Goal: Information Seeking & Learning: Learn about a topic

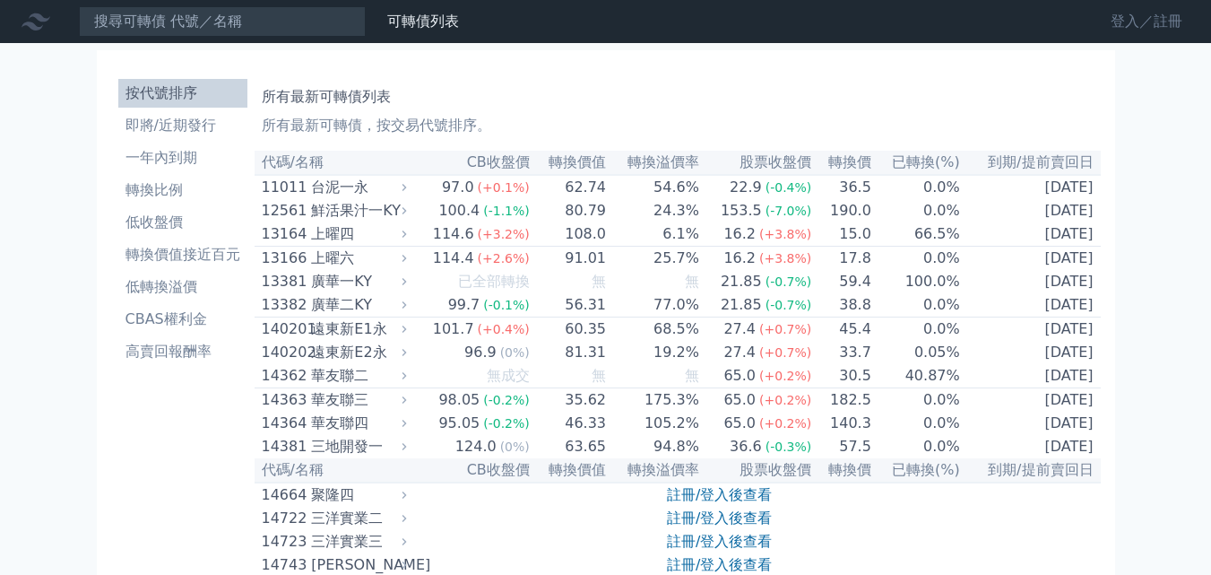
click at [1120, 25] on link "登入／註冊" at bounding box center [1146, 21] width 100 height 29
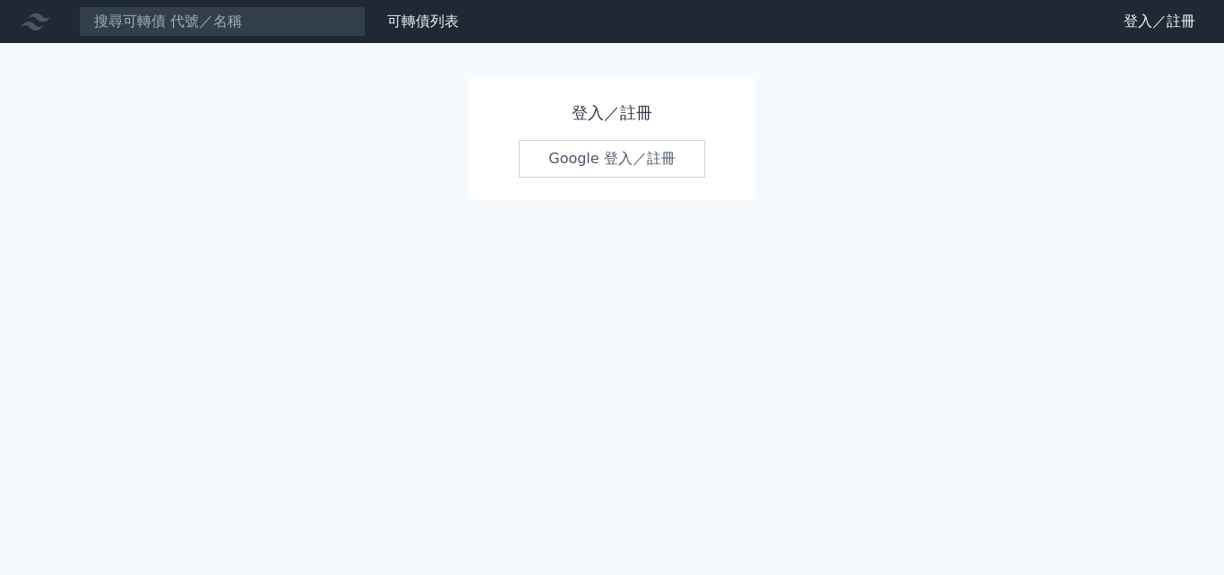
click at [570, 162] on link "Google 登入／註冊" at bounding box center [612, 159] width 186 height 38
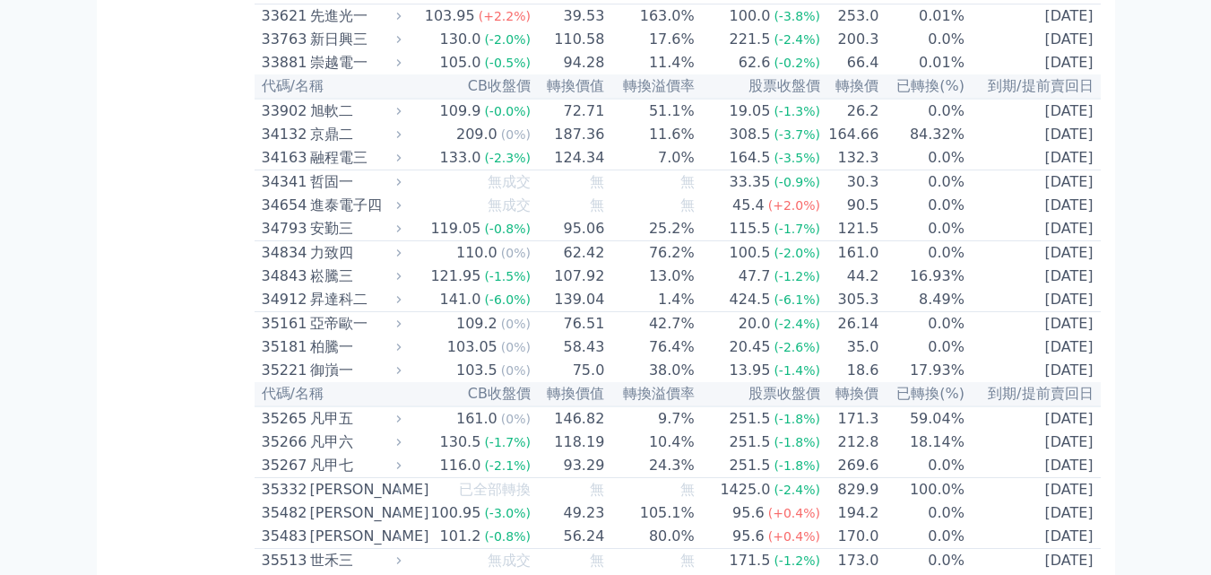
scroll to position [4202, 0]
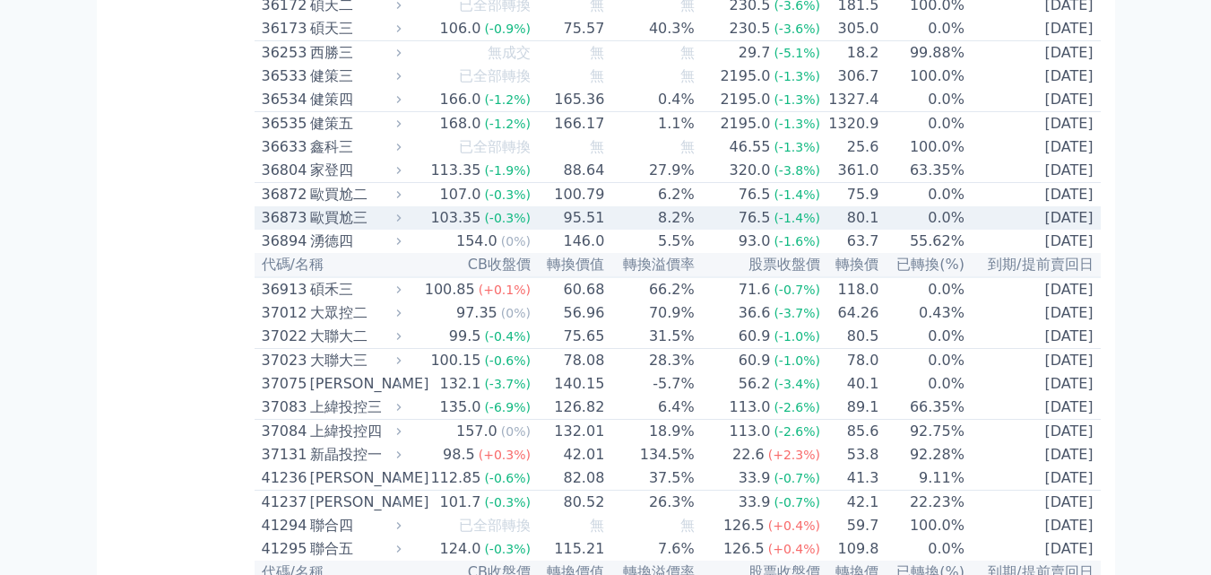
click at [327, 229] on div "歐買尬三" at bounding box center [354, 218] width 88 height 22
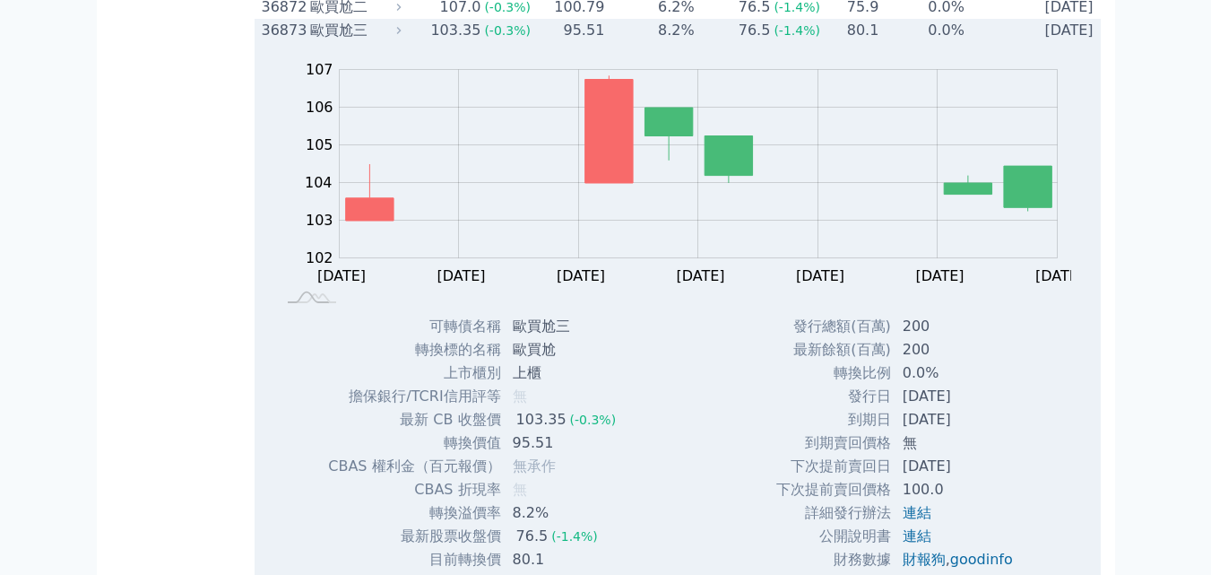
scroll to position [4381, 0]
